Goal: Transaction & Acquisition: Purchase product/service

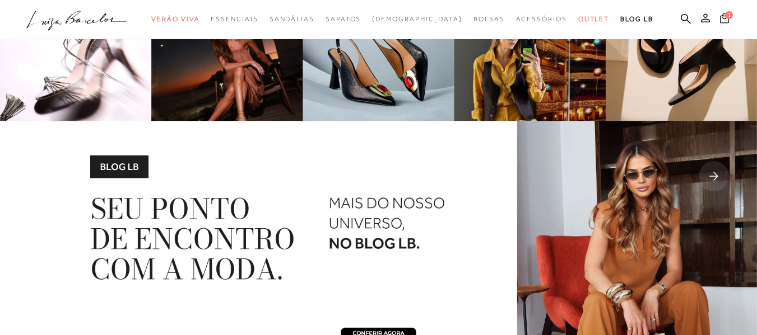
click at [720, 20] on icon at bounding box center [724, 18] width 9 height 11
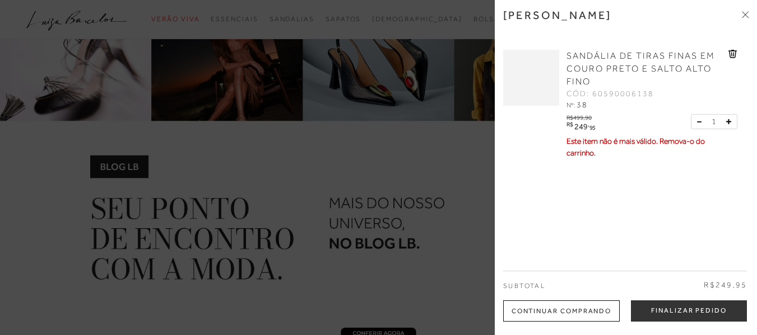
click at [729, 49] on div "SANDÁLIA DE TIRAS FINAS EM COURO PRETO E SALTO ALTO FINO CÓD: 60590006138 Nº: 3…" at bounding box center [620, 106] width 234 height 134
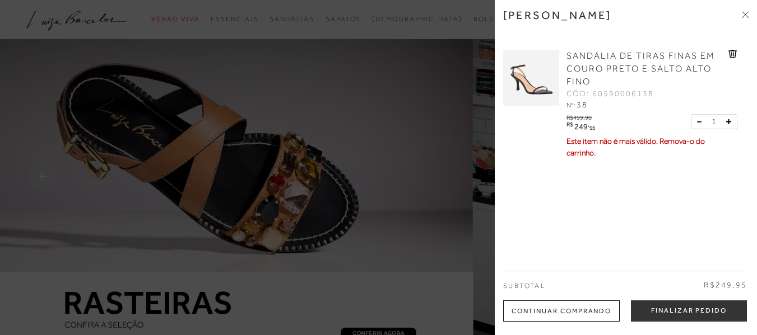
click at [745, 13] on icon at bounding box center [745, 14] width 7 height 7
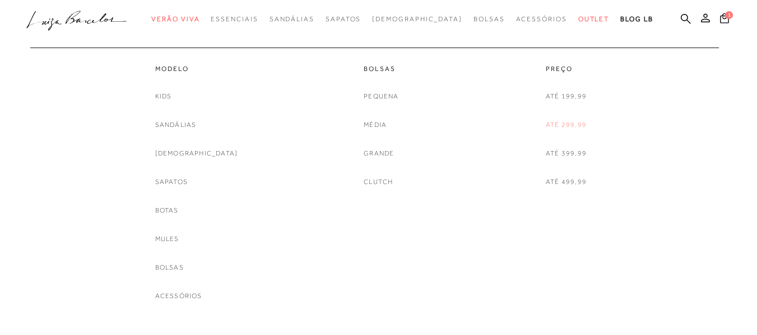
click at [566, 126] on link "Até 299,99" at bounding box center [566, 125] width 41 height 12
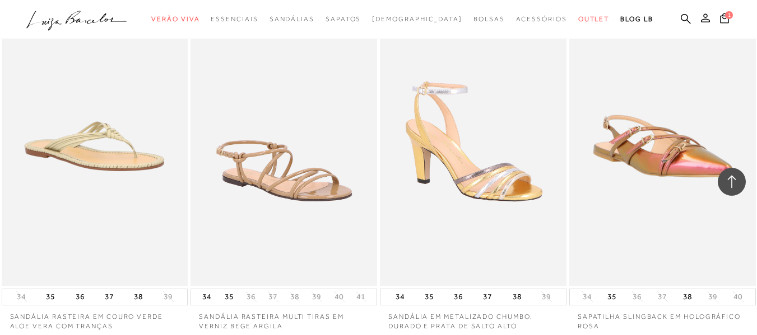
scroll to position [2128, 0]
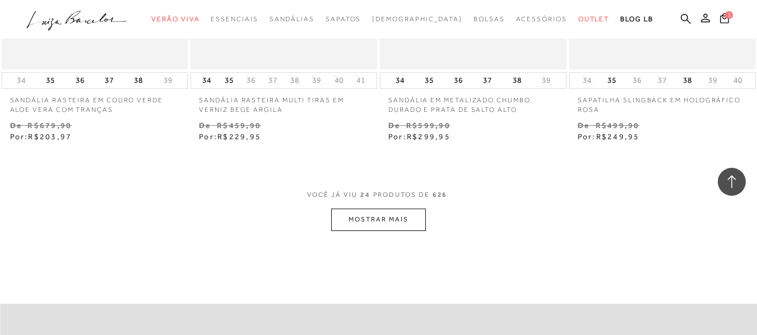
click at [349, 209] on button "MOSTRAR MAIS" at bounding box center [378, 220] width 94 height 22
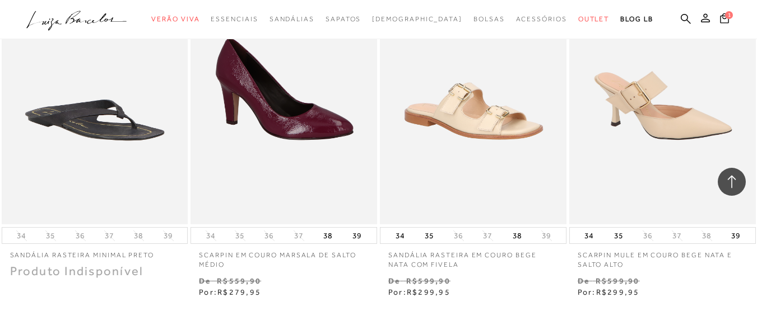
scroll to position [4257, 0]
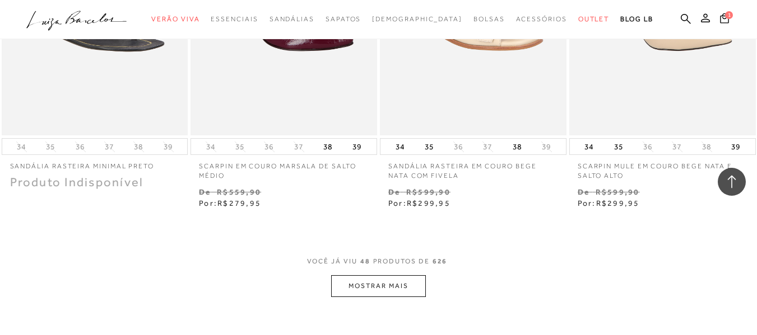
click at [384, 279] on button "MOSTRAR MAIS" at bounding box center [378, 287] width 94 height 22
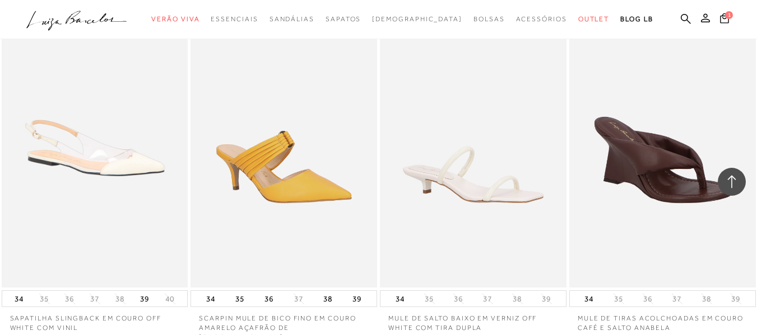
scroll to position [6441, 0]
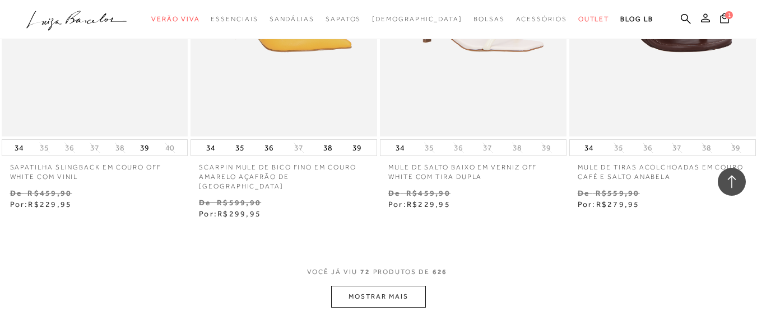
click at [398, 286] on button "MOSTRAR MAIS" at bounding box center [378, 297] width 94 height 22
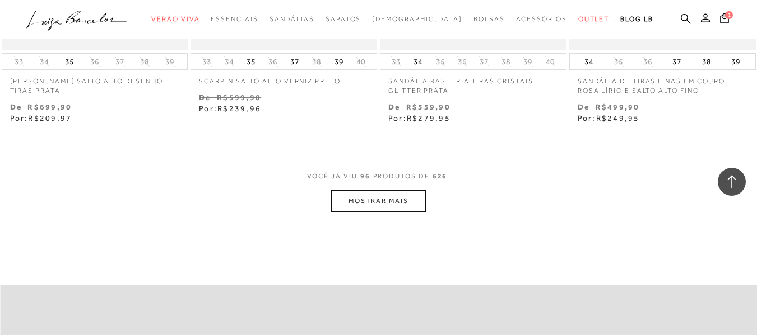
scroll to position [8737, 0]
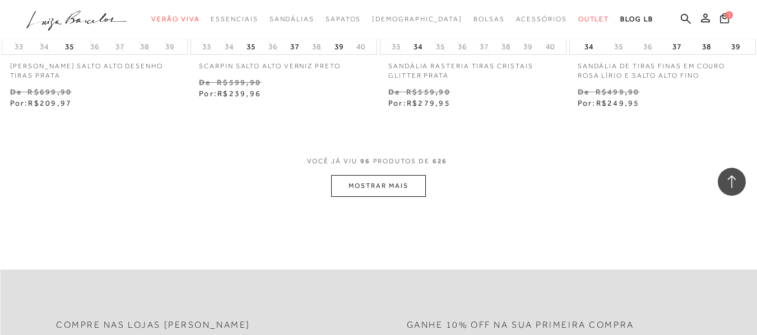
click at [385, 175] on button "MOSTRAR MAIS" at bounding box center [378, 186] width 94 height 22
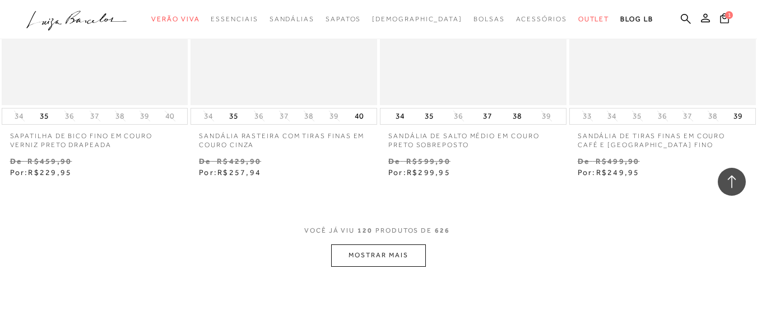
scroll to position [10865, 0]
click at [352, 241] on button "MOSTRAR MAIS" at bounding box center [378, 252] width 94 height 22
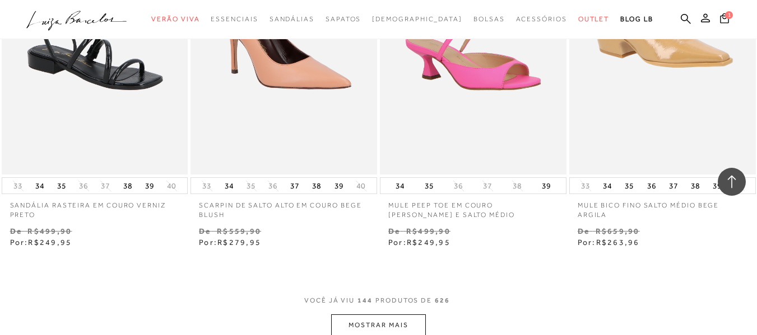
scroll to position [13050, 0]
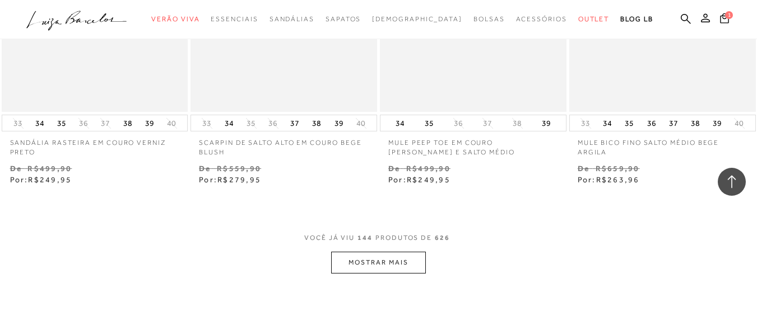
click at [405, 252] on button "MOSTRAR MAIS" at bounding box center [378, 263] width 94 height 22
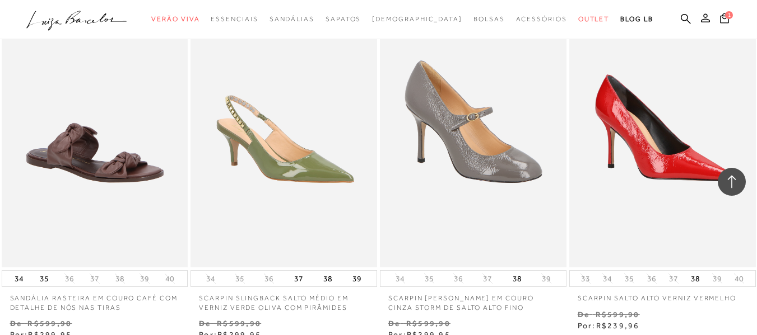
scroll to position [15346, 0]
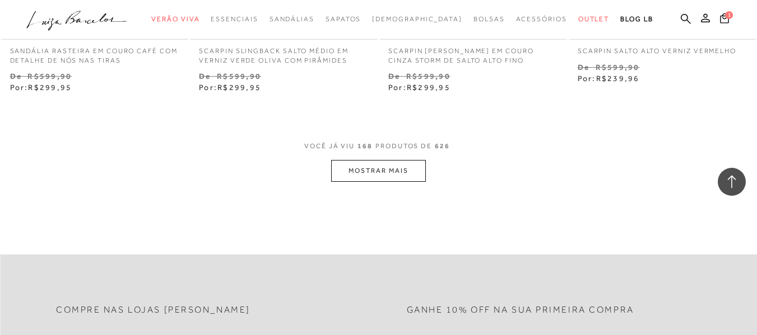
click at [386, 160] on button "MOSTRAR MAIS" at bounding box center [378, 171] width 94 height 22
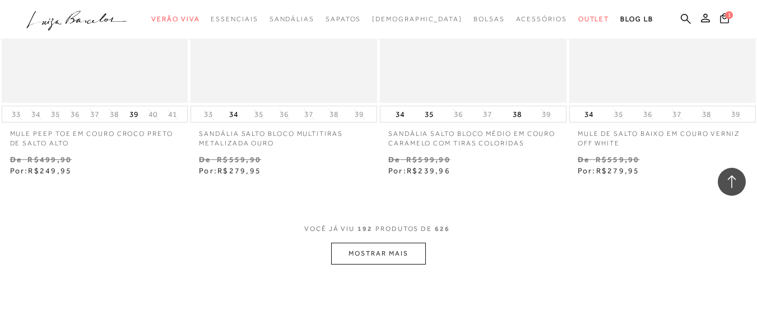
scroll to position [17530, 0]
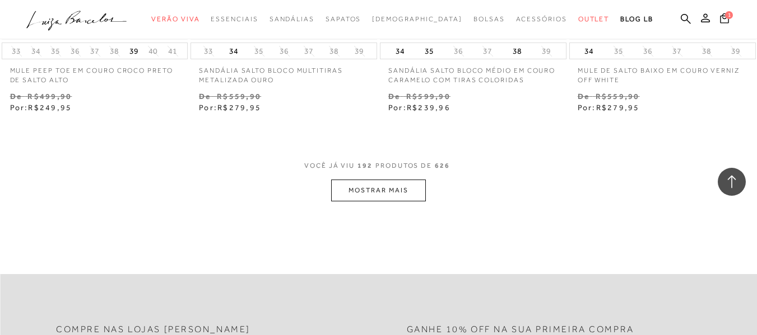
click at [363, 180] on button "MOSTRAR MAIS" at bounding box center [378, 191] width 94 height 22
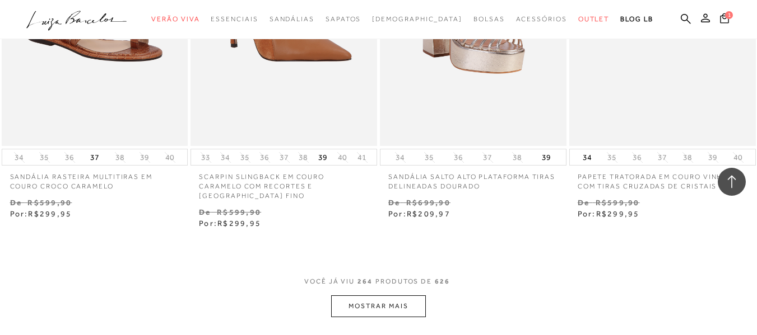
scroll to position [24083, 0]
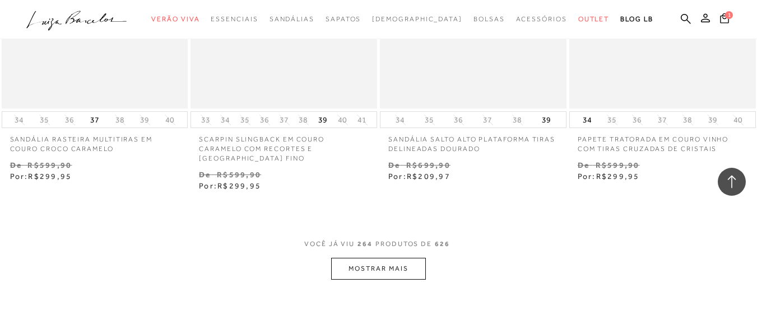
click at [353, 258] on button "MOSTRAR MAIS" at bounding box center [378, 269] width 94 height 22
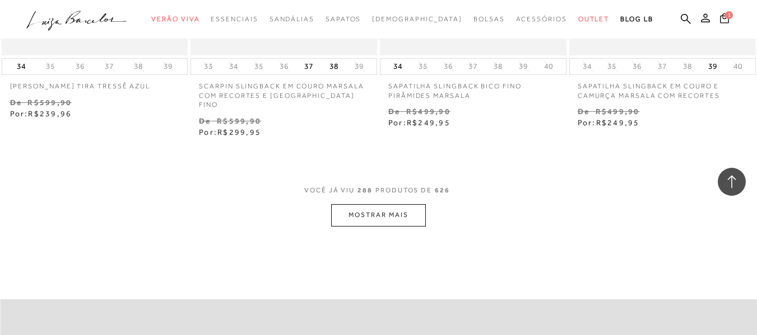
scroll to position [26211, 0]
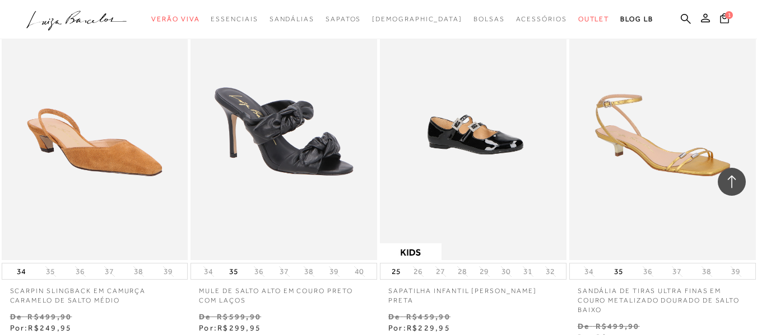
scroll to position [28508, 0]
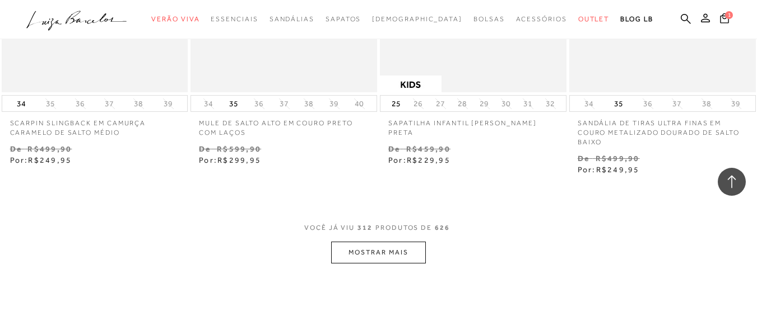
click at [417, 242] on button "MOSTRAR MAIS" at bounding box center [378, 253] width 94 height 22
